Goal: Task Accomplishment & Management: Manage account settings

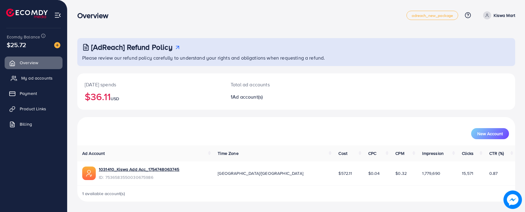
click at [45, 78] on span "My ad accounts" at bounding box center [36, 78] width 31 height 6
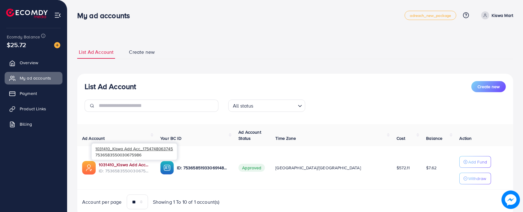
click at [150, 166] on link "1031410_Kiswa Add Acc_1754748063745" at bounding box center [125, 165] width 52 height 6
